Goal: Navigation & Orientation: Understand site structure

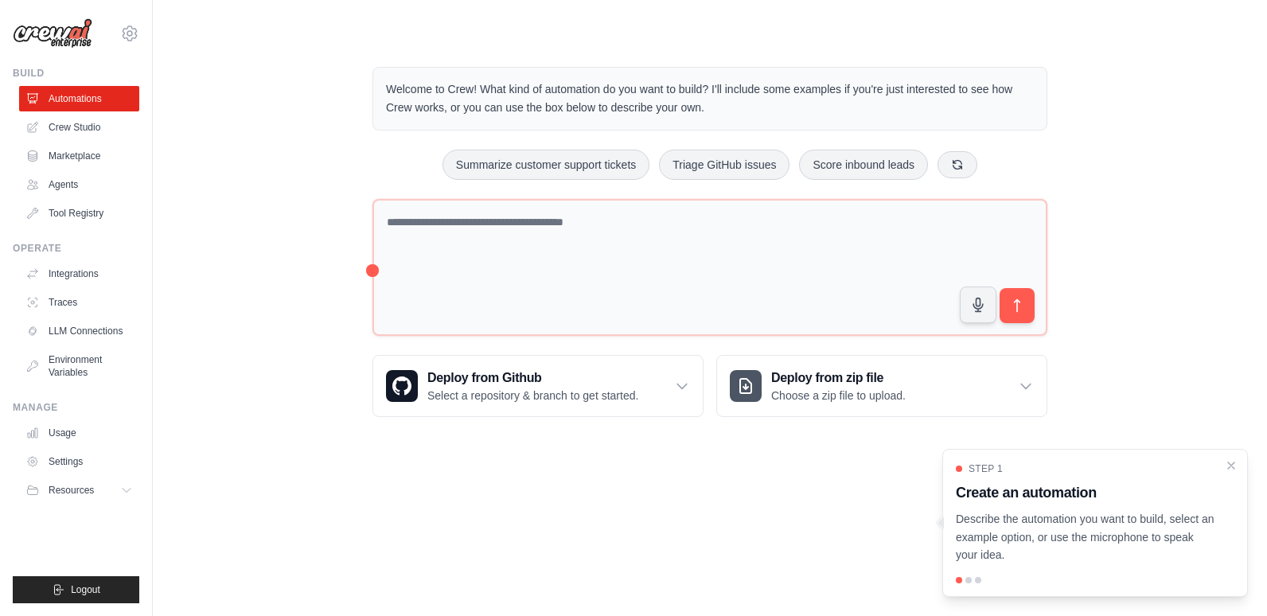
click at [232, 262] on div "Welcome to Crew! What kind of automation do you want to build? I'll include som…" at bounding box center [709, 241] width 1063 height 401
click at [1228, 462] on icon "Close walkthrough" at bounding box center [1231, 464] width 7 height 7
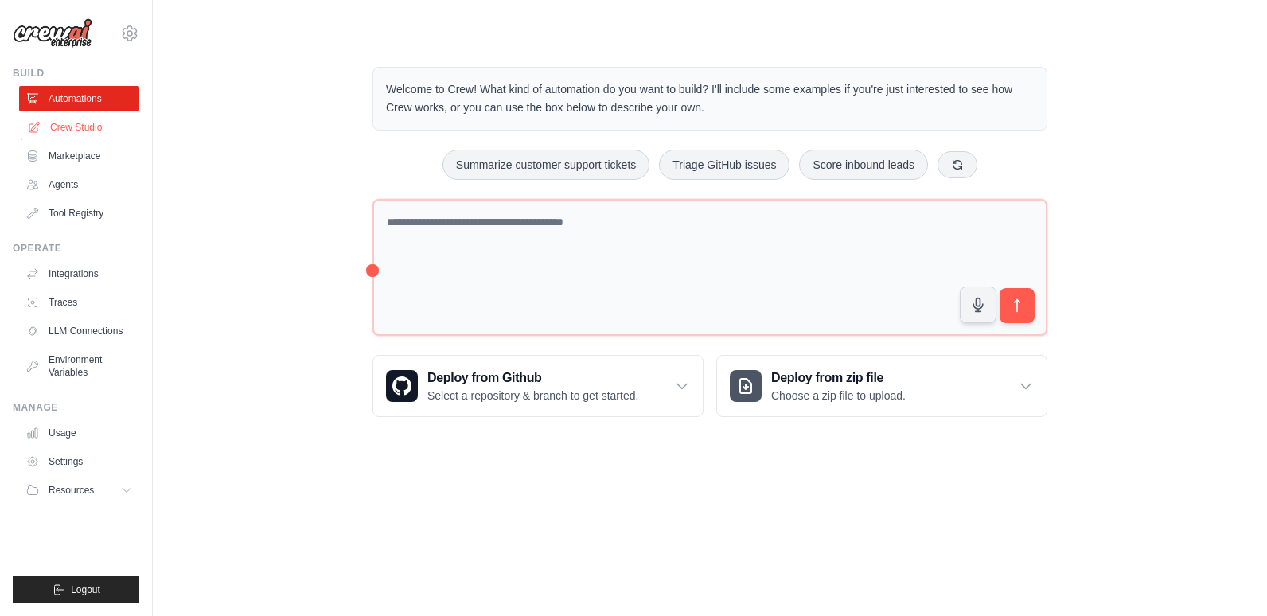
click at [67, 131] on link "Crew Studio" at bounding box center [81, 127] width 120 height 25
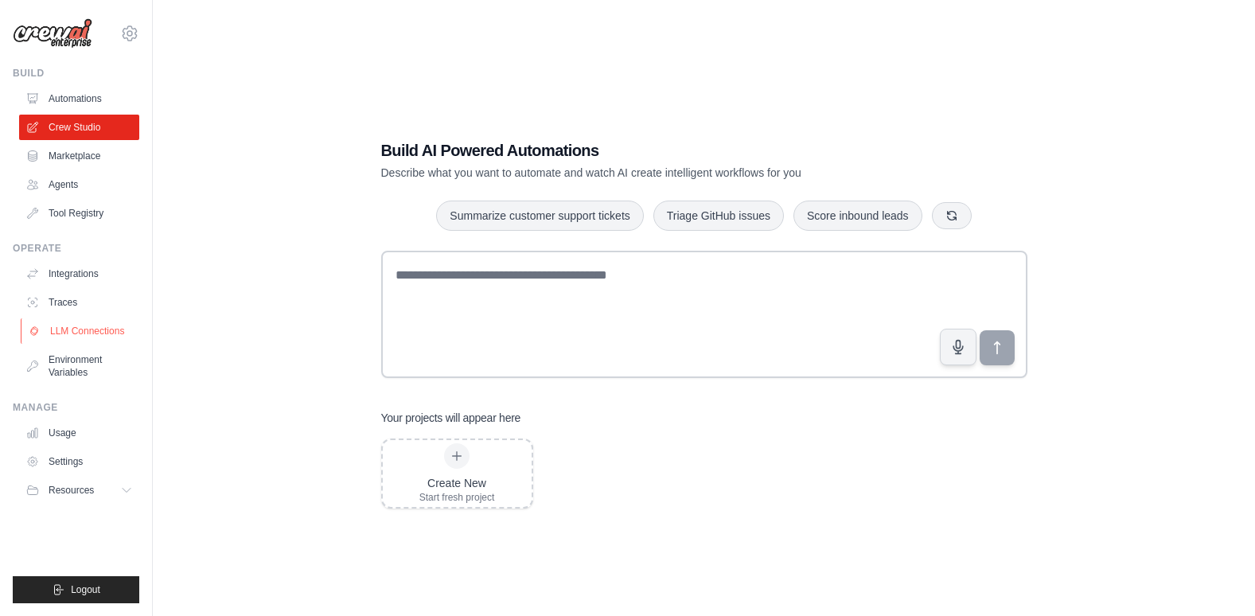
click at [91, 324] on link "LLM Connections" at bounding box center [81, 330] width 120 height 25
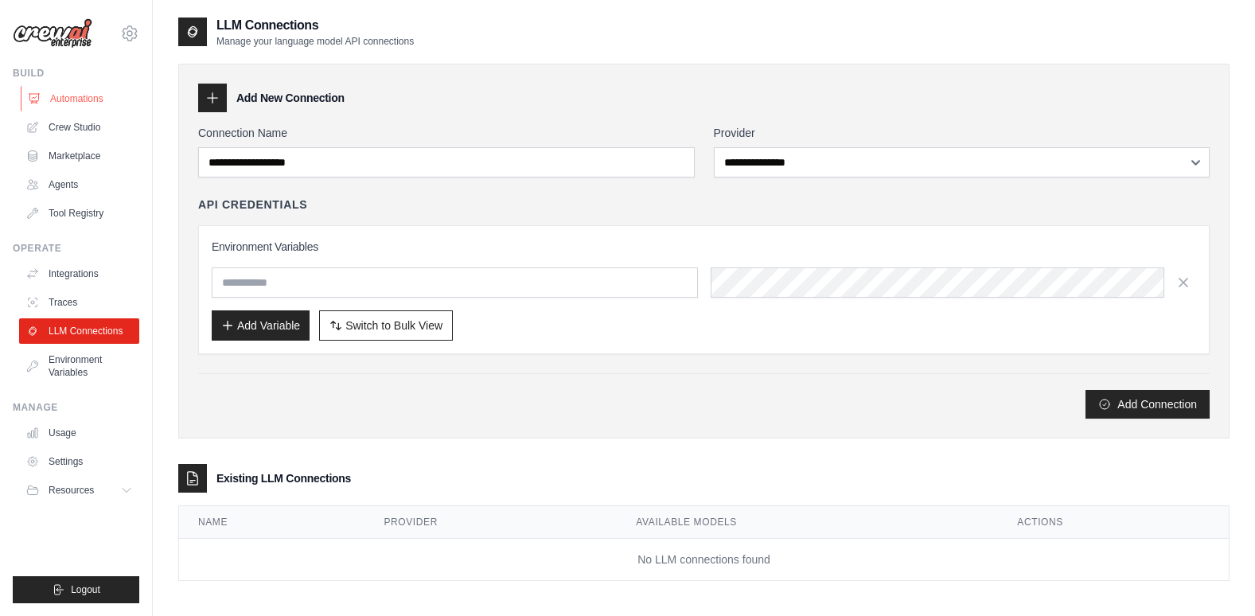
click at [82, 95] on link "Automations" at bounding box center [81, 98] width 120 height 25
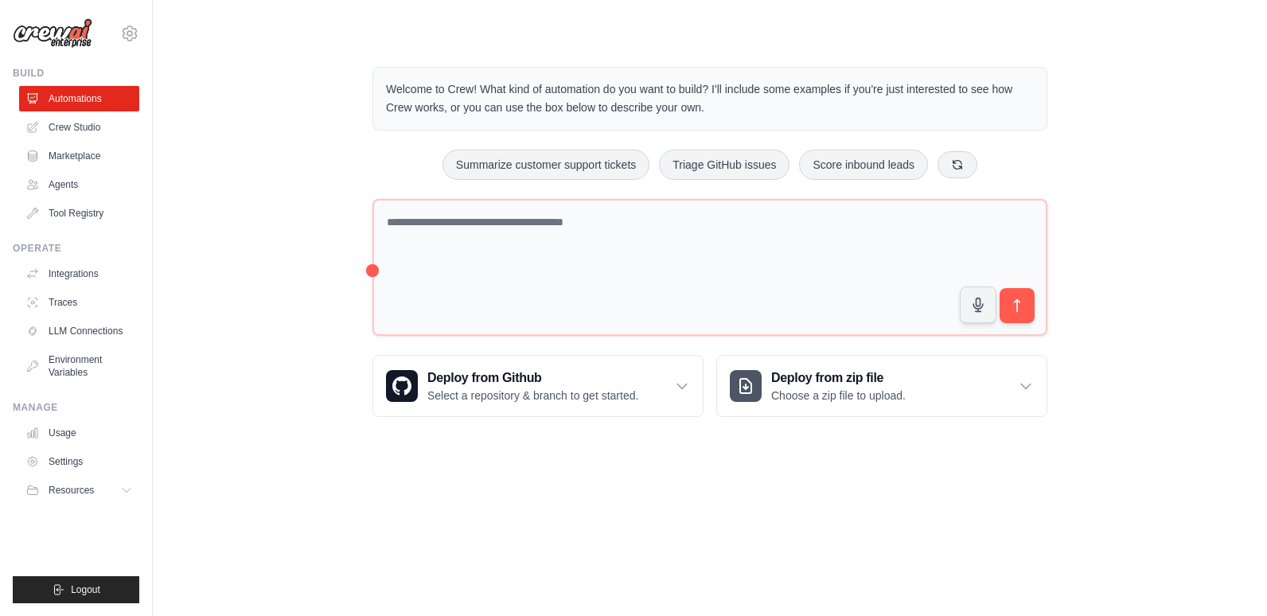
click at [53, 36] on img at bounding box center [53, 33] width 80 height 30
click at [30, 71] on div "Build" at bounding box center [76, 73] width 127 height 13
click at [128, 29] on icon at bounding box center [129, 33] width 19 height 19
click at [213, 75] on div "Welcome to Crew! What kind of automation do you want to build? I'll include som…" at bounding box center [709, 241] width 1063 height 401
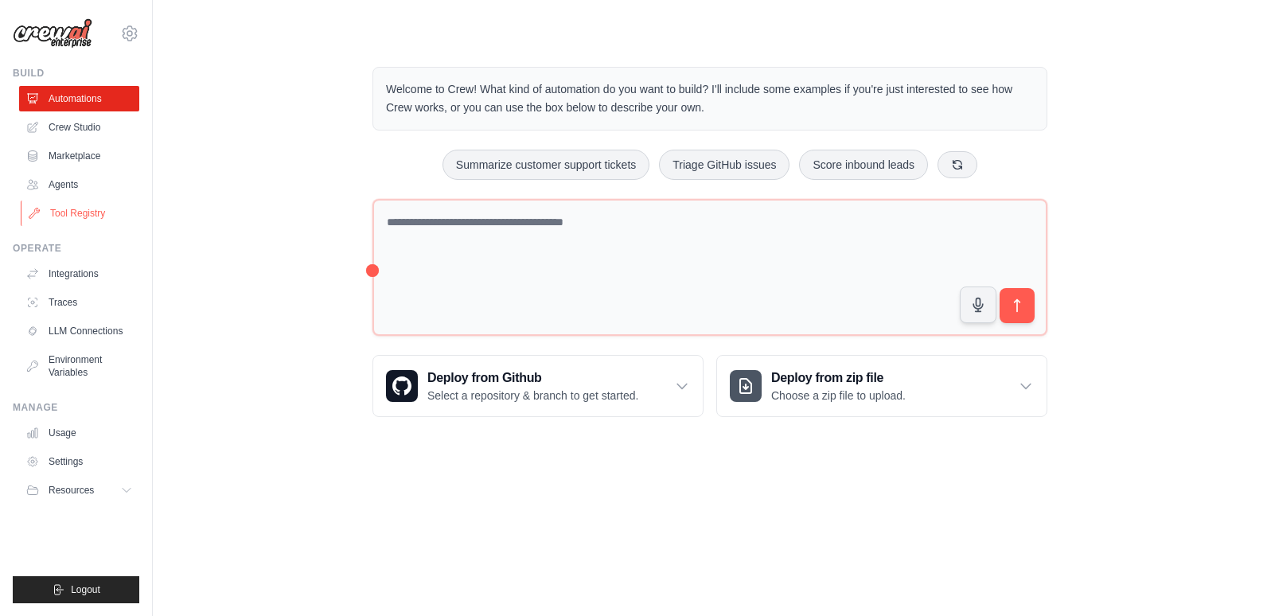
click at [83, 220] on link "Tool Registry" at bounding box center [81, 213] width 120 height 25
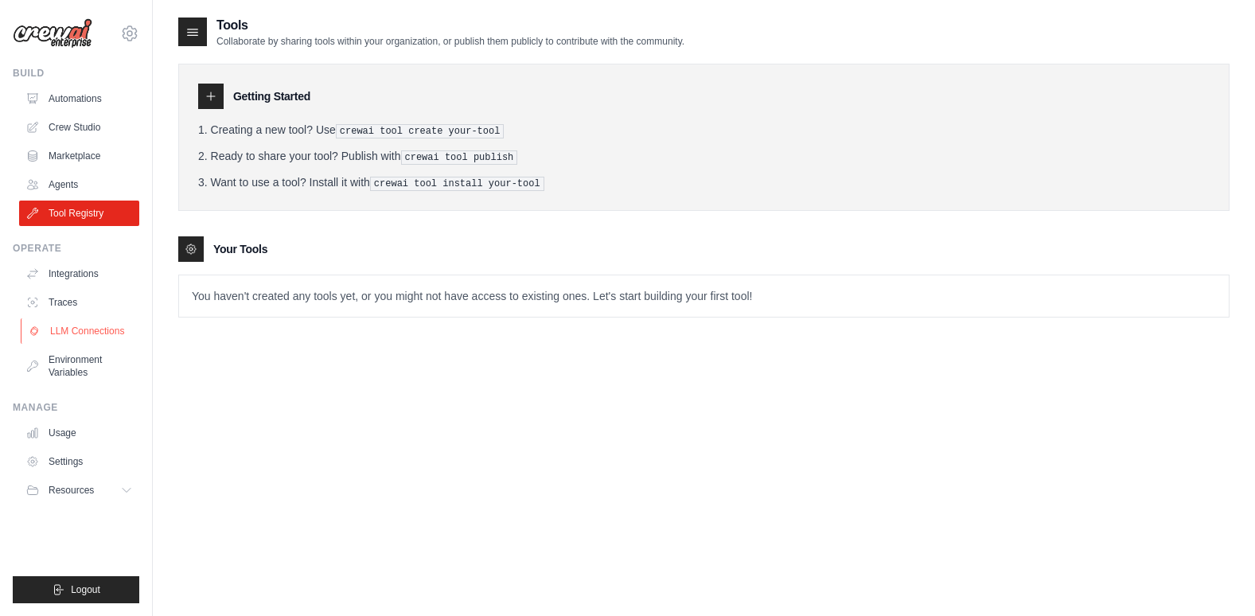
click at [40, 333] on icon at bounding box center [34, 331] width 13 height 13
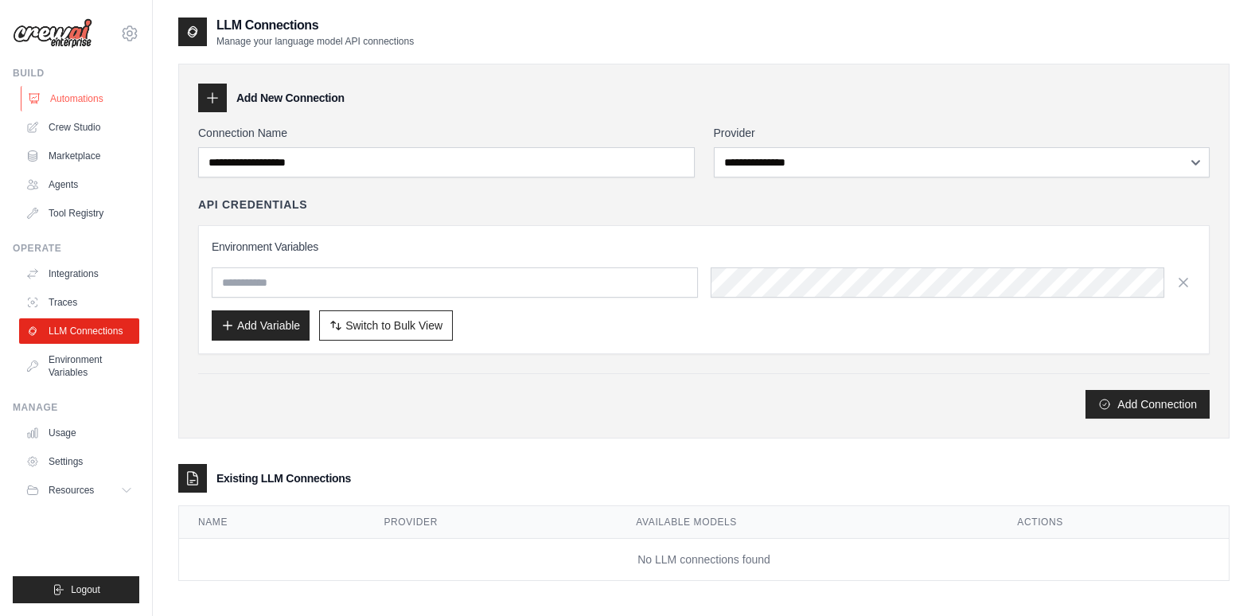
click at [71, 96] on link "Automations" at bounding box center [81, 98] width 120 height 25
